Goal: Navigation & Orientation: Go to known website

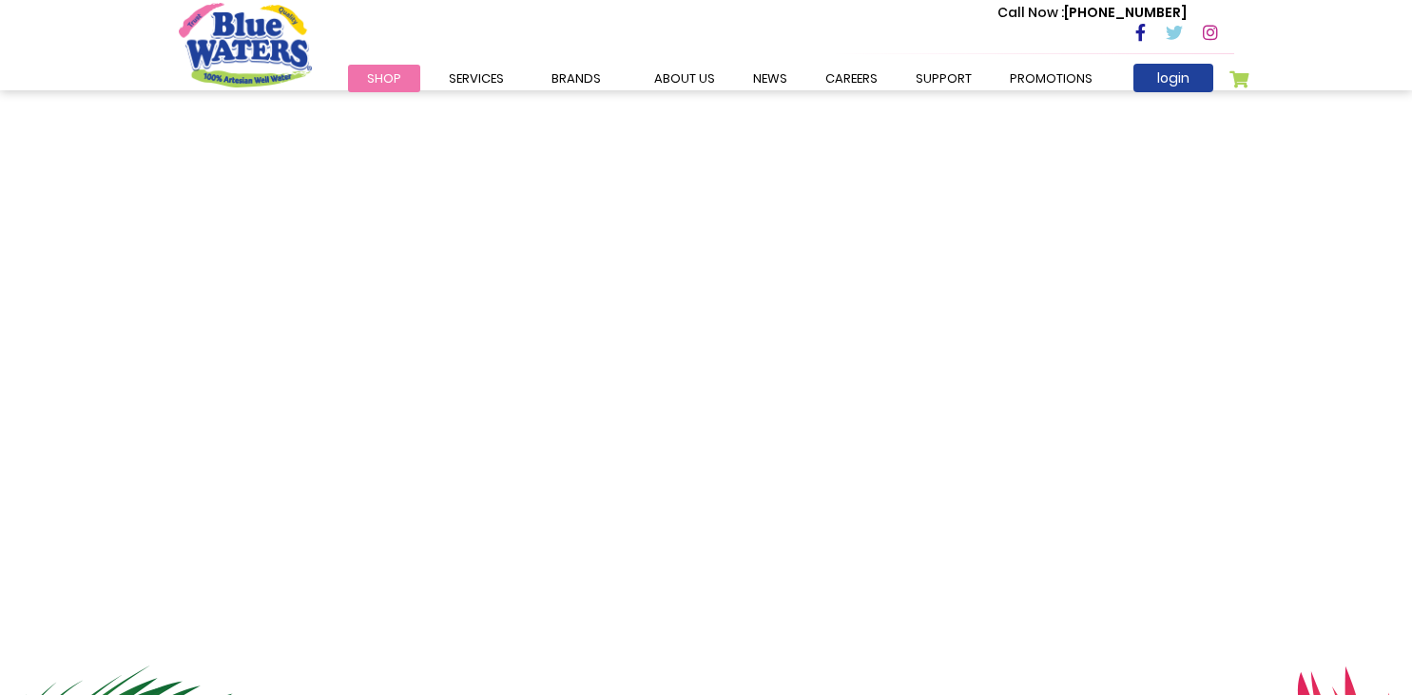
scroll to position [3259, 0]
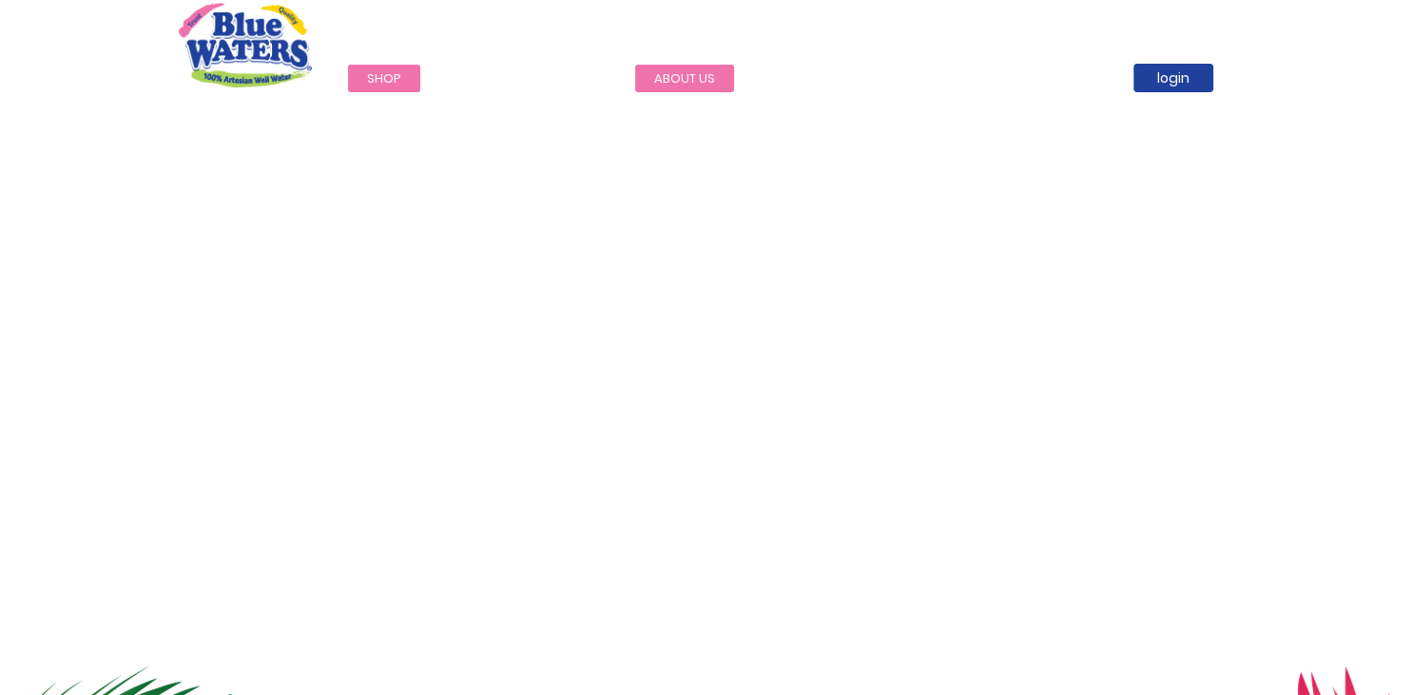
click at [697, 77] on link "about us" at bounding box center [684, 79] width 99 height 28
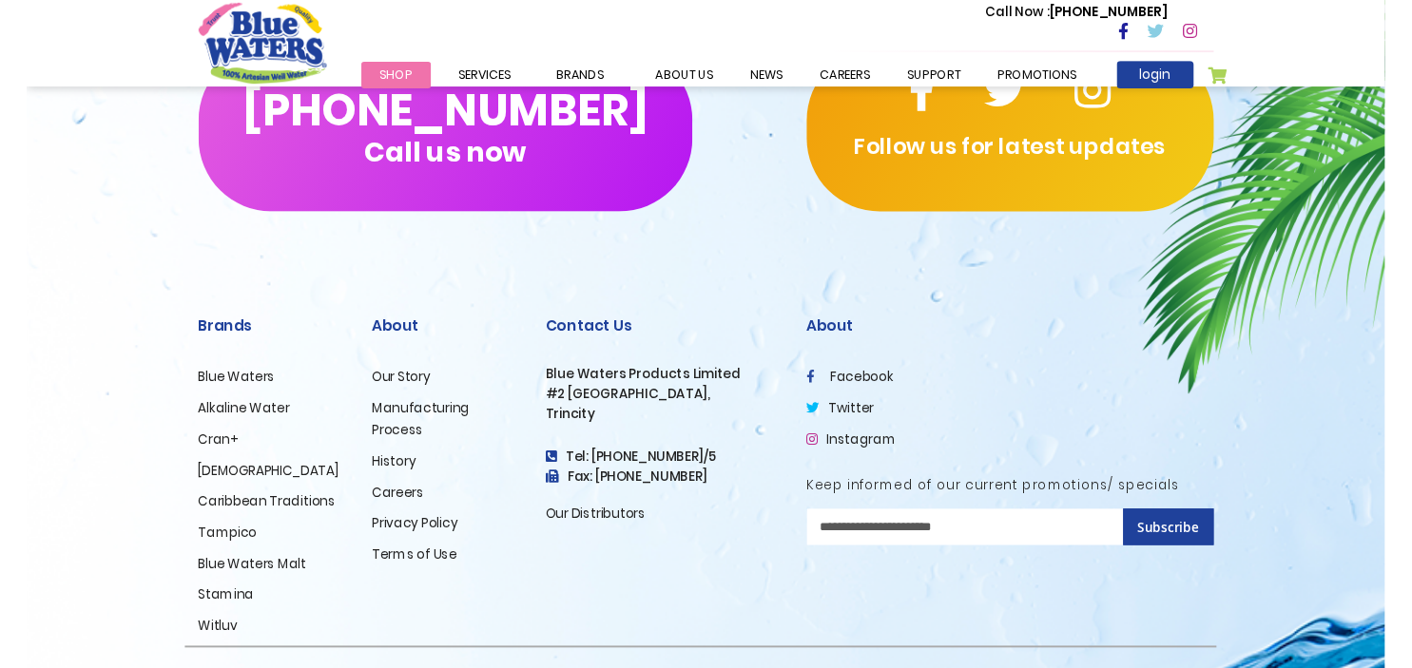
scroll to position [4671, 0]
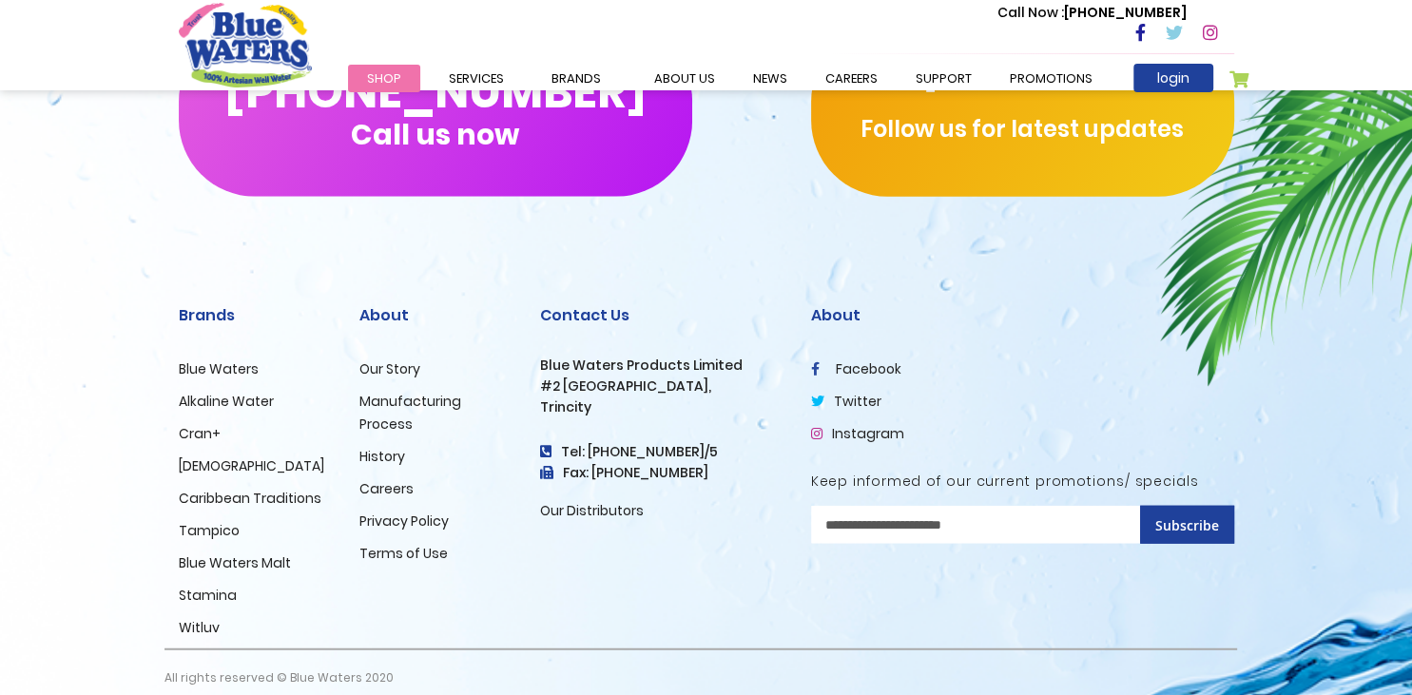
click at [862, 359] on link "facebook" at bounding box center [856, 368] width 90 height 19
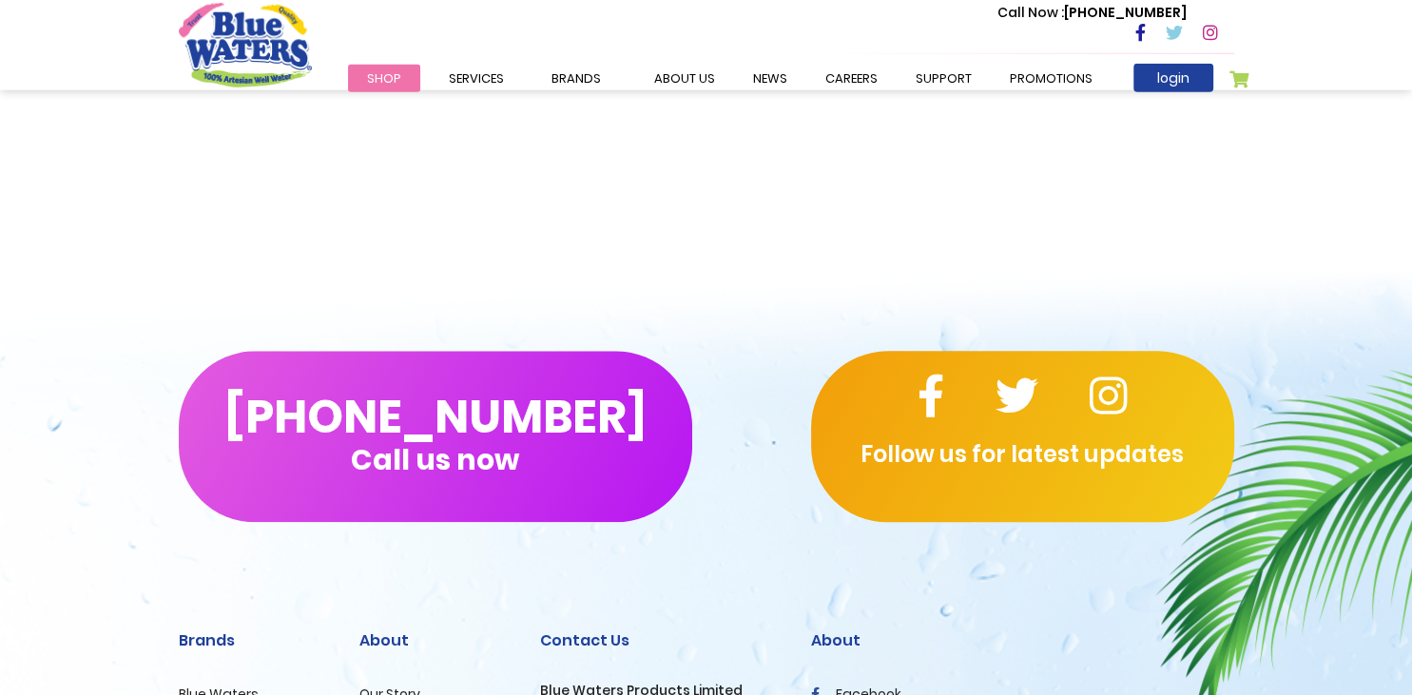
scroll to position [2011, 0]
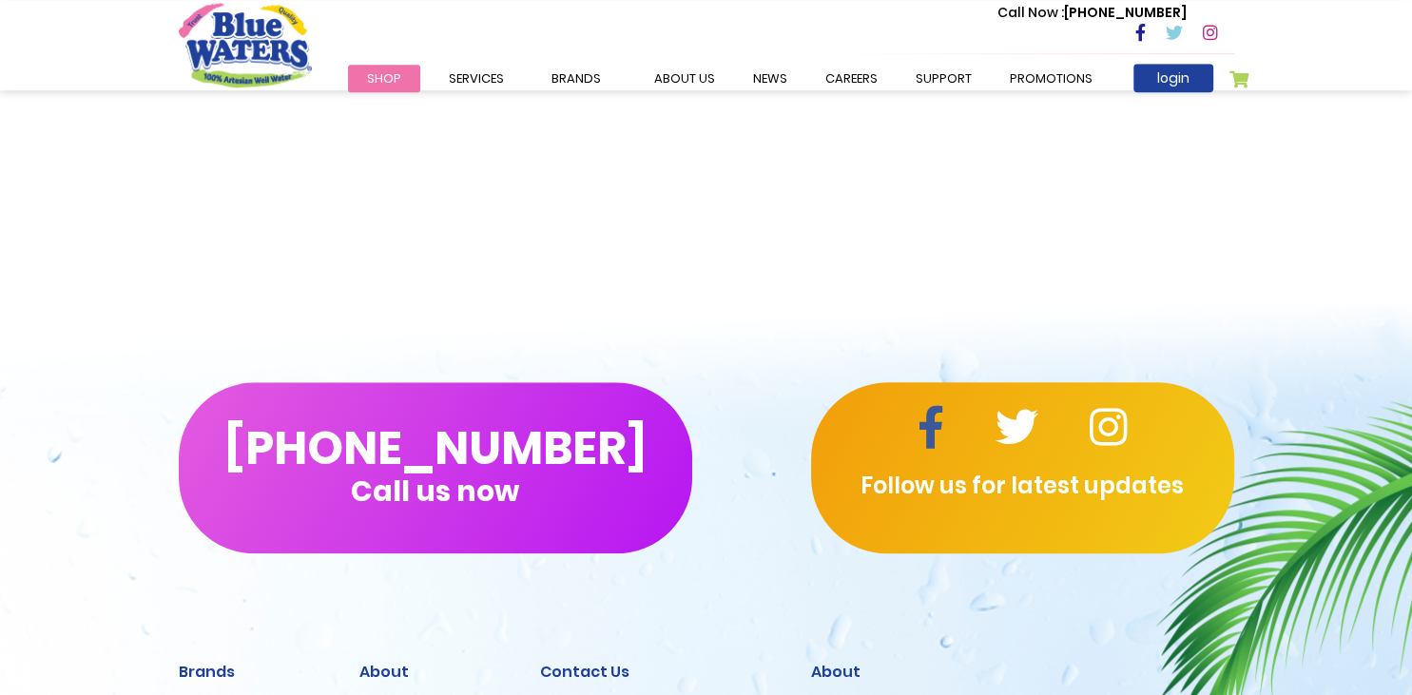
click at [937, 435] on icon at bounding box center [931, 427] width 27 height 43
